Goal: Navigation & Orientation: Find specific page/section

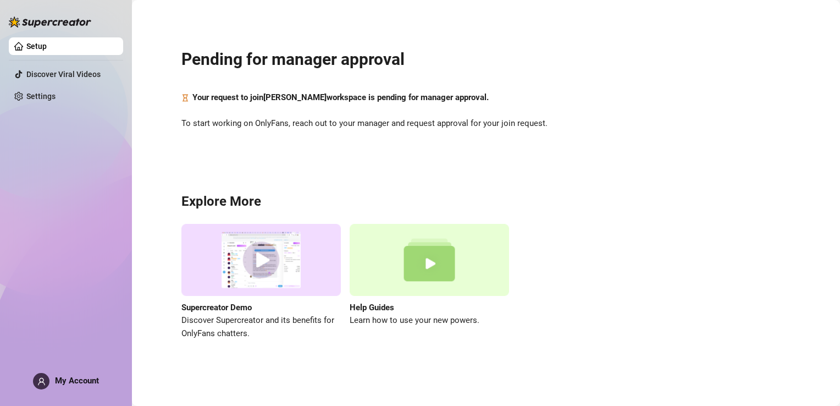
click at [259, 260] on img at bounding box center [260, 260] width 159 height 72
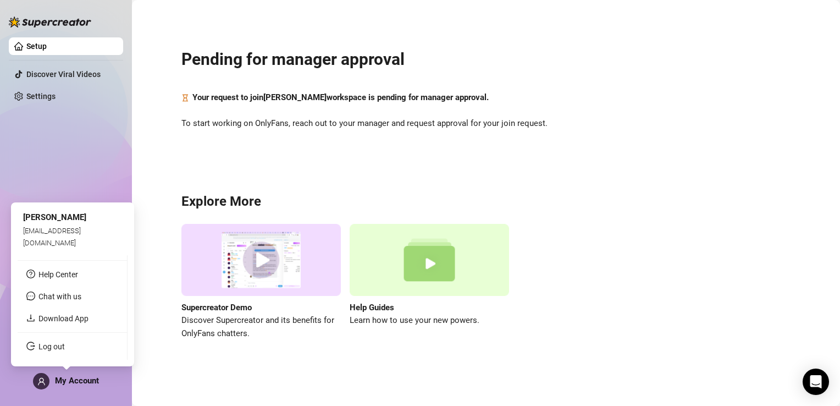
click at [68, 381] on span "My Account" at bounding box center [77, 380] width 44 height 10
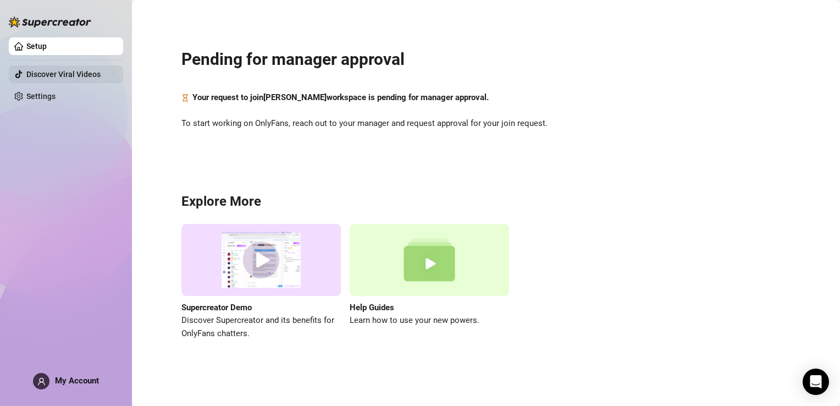
click at [89, 76] on link "Discover Viral Videos" at bounding box center [63, 74] width 74 height 9
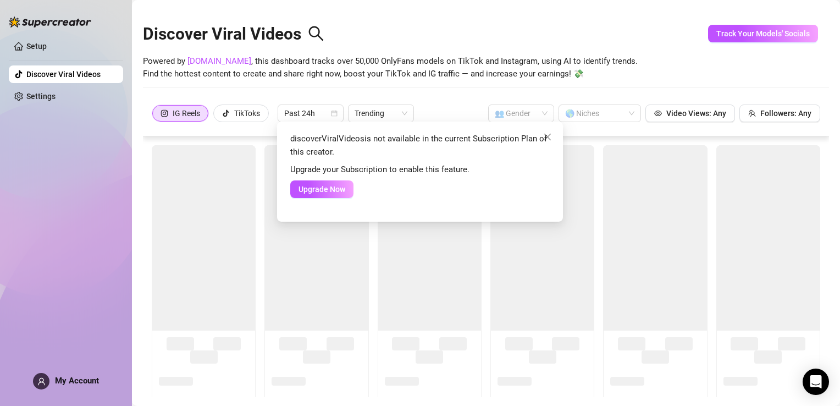
click at [119, 138] on div "discoverViralVideos is not available in the current Subscription Plan of this c…" at bounding box center [420, 203] width 840 height 406
